Goal: Task Accomplishment & Management: Use online tool/utility

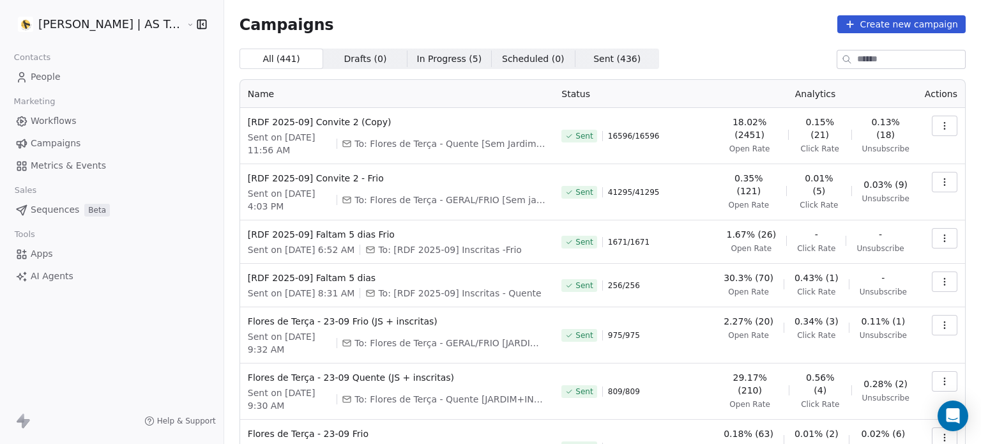
click at [56, 76] on span "People" at bounding box center [46, 76] width 30 height 13
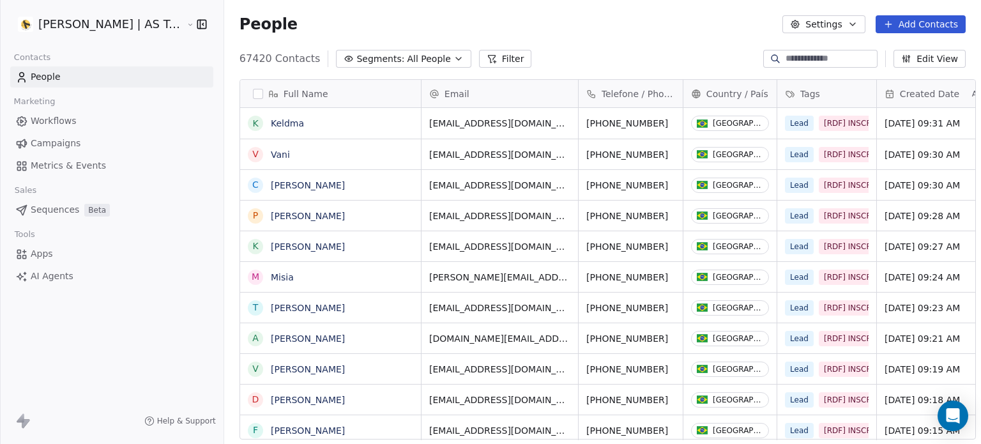
scroll to position [381, 757]
click at [407, 61] on span "All People" at bounding box center [428, 58] width 43 height 13
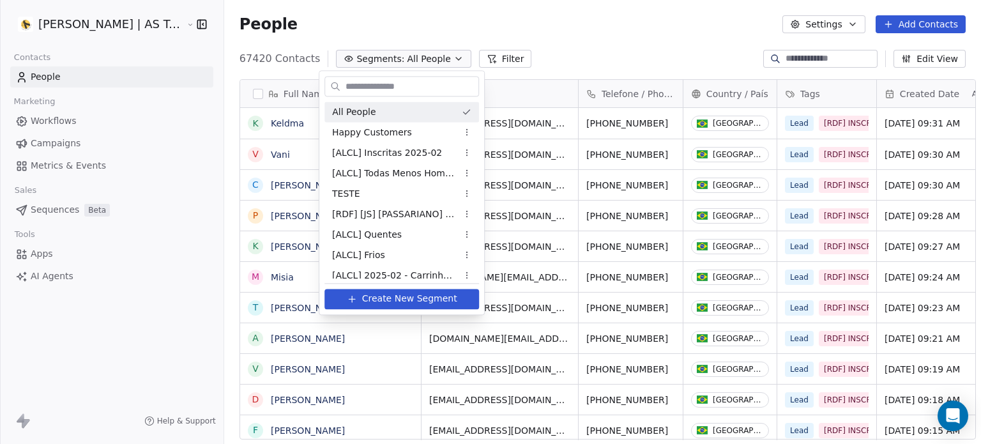
click at [488, 64] on html "Amanda Schultz | AS Treinamentos Contacts People Marketing Workflows Campaigns …" at bounding box center [490, 222] width 981 height 444
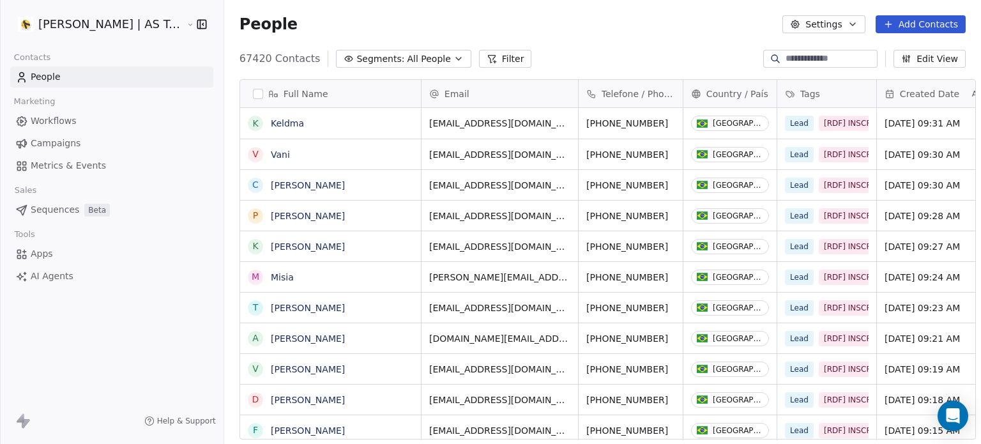
click at [488, 61] on button "Filter" at bounding box center [505, 59] width 53 height 18
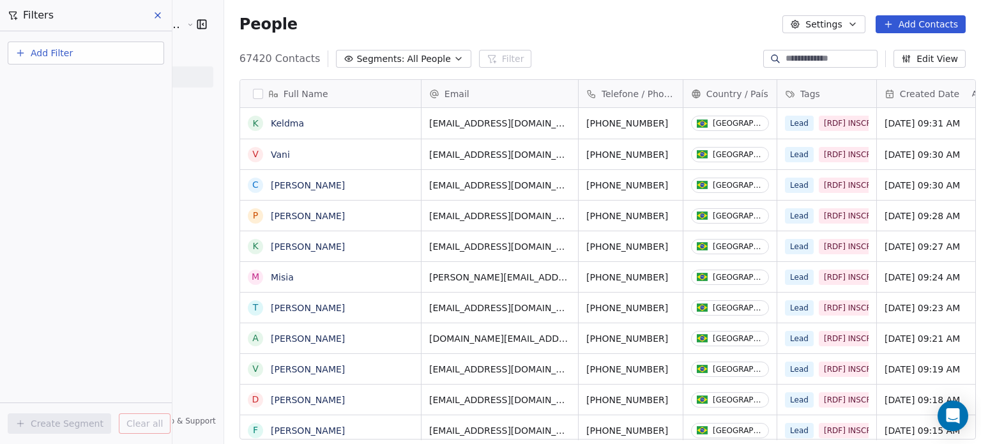
click at [81, 54] on button "Add Filter" at bounding box center [86, 53] width 156 height 23
click at [73, 80] on span "Contact properties" at bounding box center [62, 82] width 83 height 13
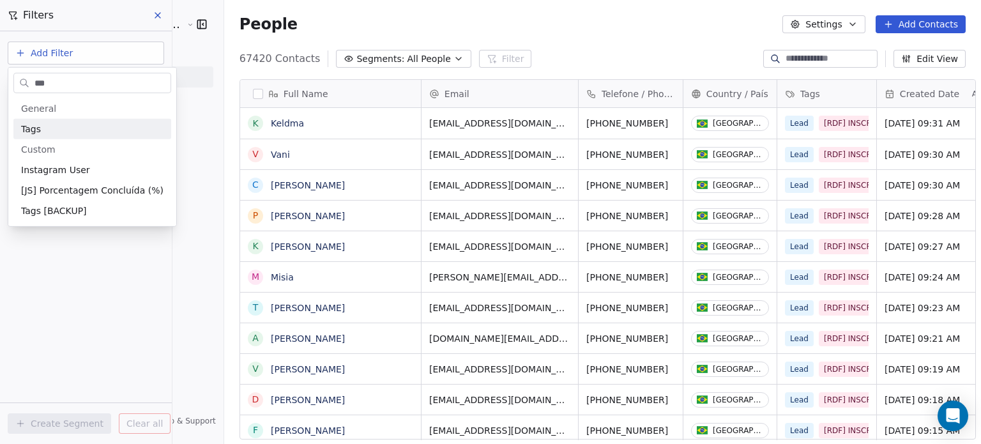
type input "***"
click at [64, 130] on div "Tags" at bounding box center [92, 129] width 142 height 13
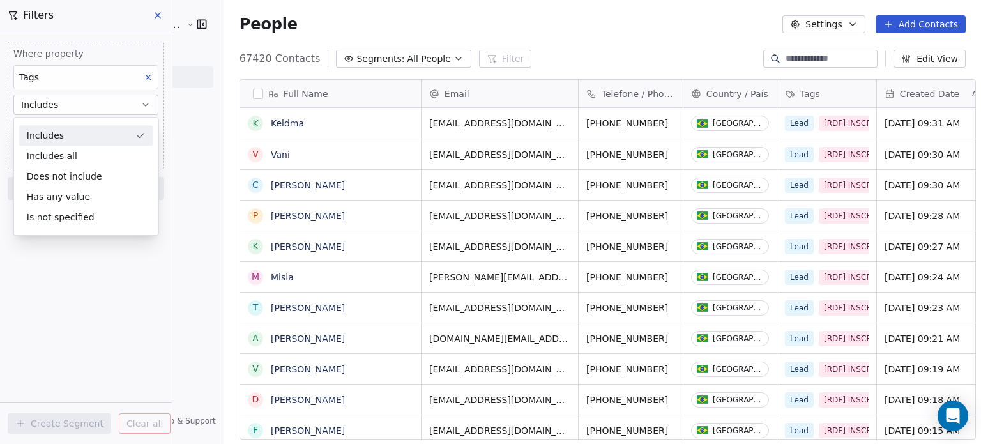
click at [110, 140] on div "Includes" at bounding box center [86, 135] width 134 height 20
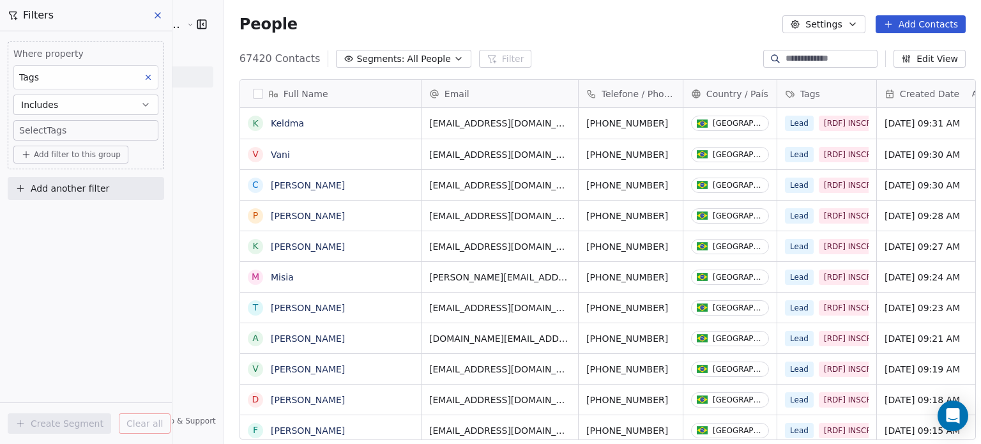
click at [86, 135] on body "Amanda Schultz | AS Treinamentos Contacts People Marketing Workflows Campaigns …" at bounding box center [490, 222] width 981 height 444
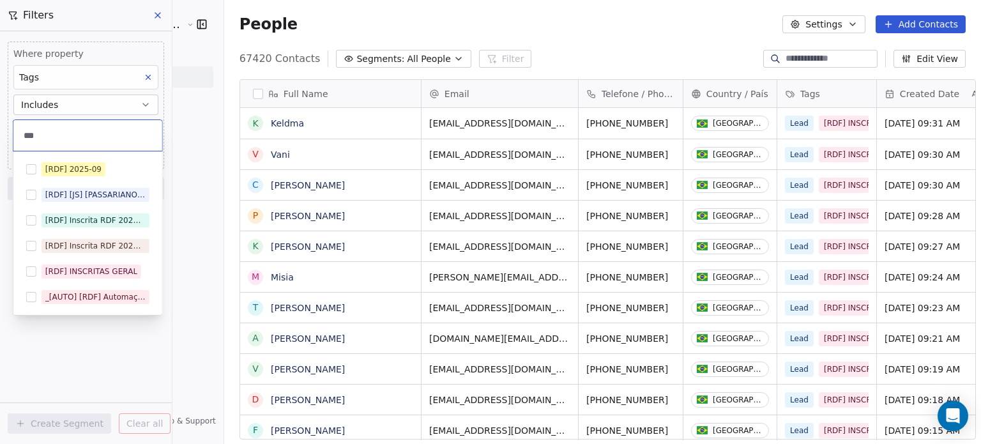
type input "***"
click at [95, 165] on div "[RDF] 2025-09" at bounding box center [73, 168] width 56 height 11
click at [190, 165] on html "Amanda Schultz | AS Treinamentos Contacts People Marketing Workflows Campaigns …" at bounding box center [490, 222] width 981 height 444
